Goal: Go to known website: Access a specific website the user already knows

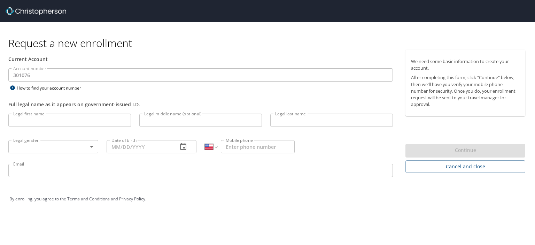
select select "US"
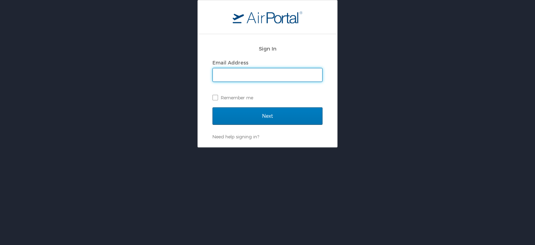
click at [274, 70] on input "Email Address" at bounding box center [267, 74] width 109 height 13
type input "nathaniel.luchner@yulista.com"
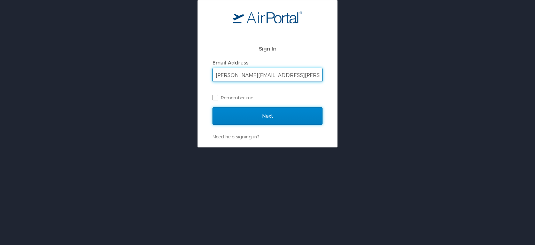
click at [284, 117] on input "Next" at bounding box center [267, 115] width 110 height 17
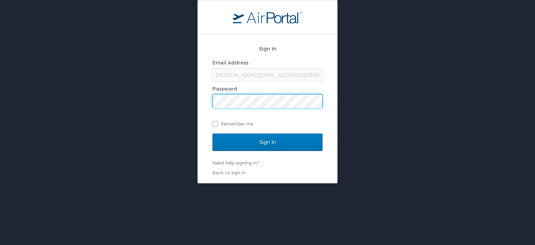
click at [212, 133] on input "Sign In" at bounding box center [267, 141] width 110 height 17
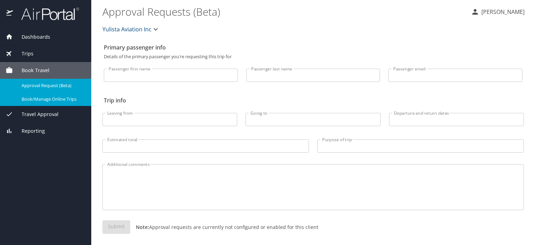
click at [48, 99] on span "Book/Manage Online Trips" at bounding box center [52, 99] width 61 height 7
